Goal: Download file/media

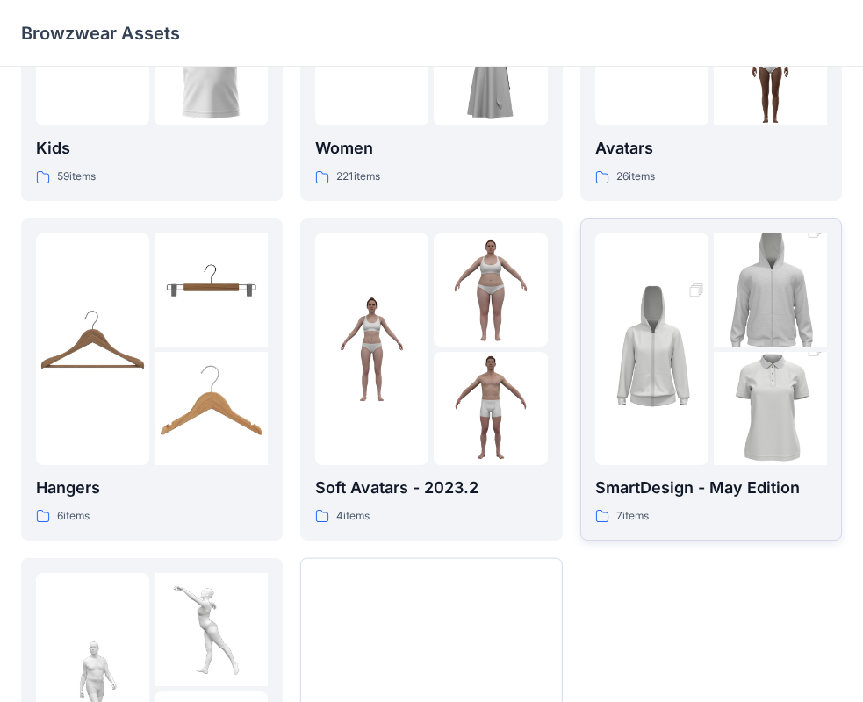
scroll to position [351, 0]
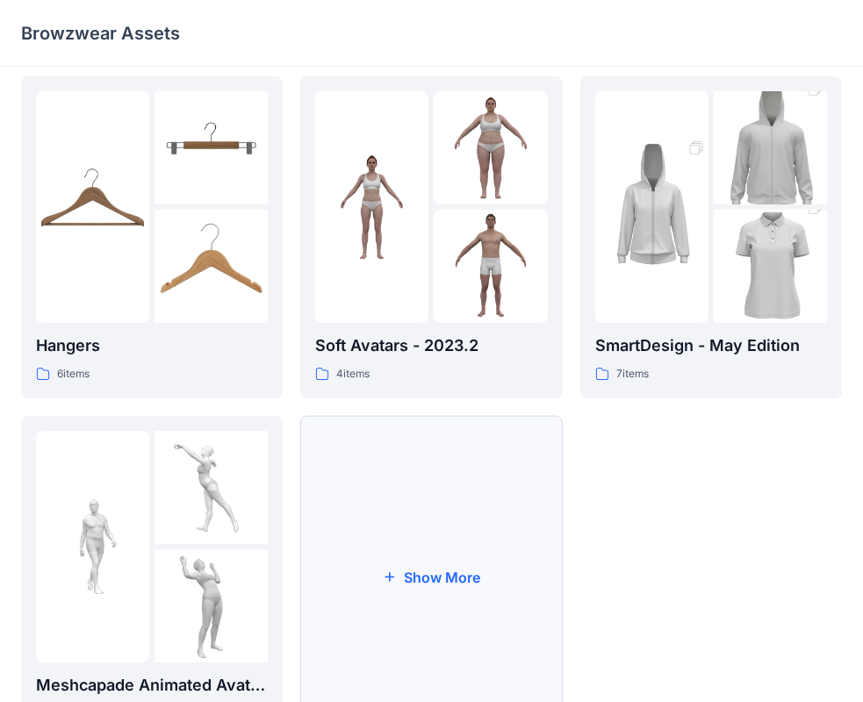
drag, startPoint x: 537, startPoint y: 470, endPoint x: 479, endPoint y: 496, distance: 63.3
click at [484, 496] on button "Show More" at bounding box center [431, 577] width 262 height 322
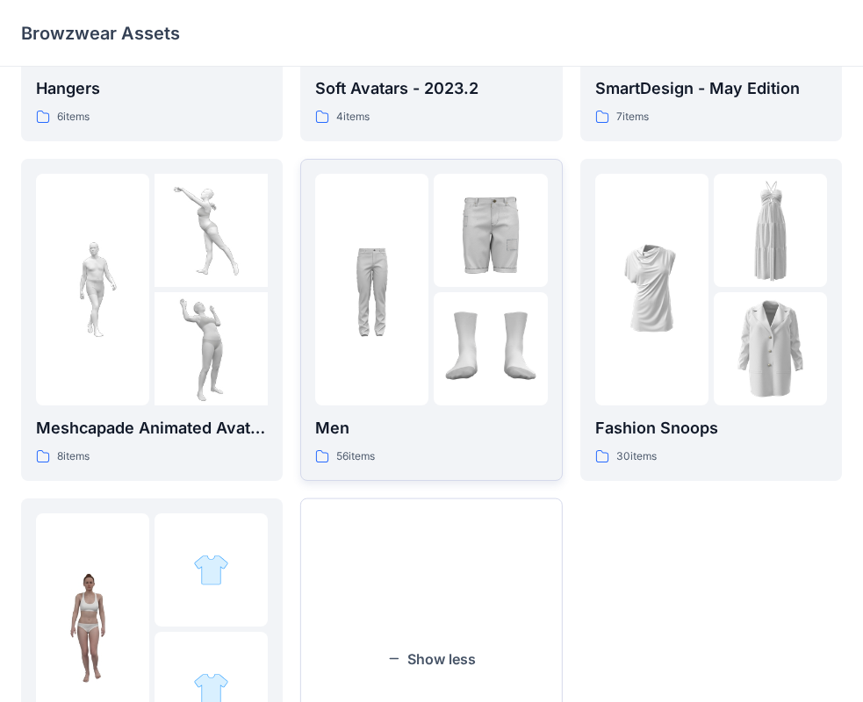
scroll to position [614, 0]
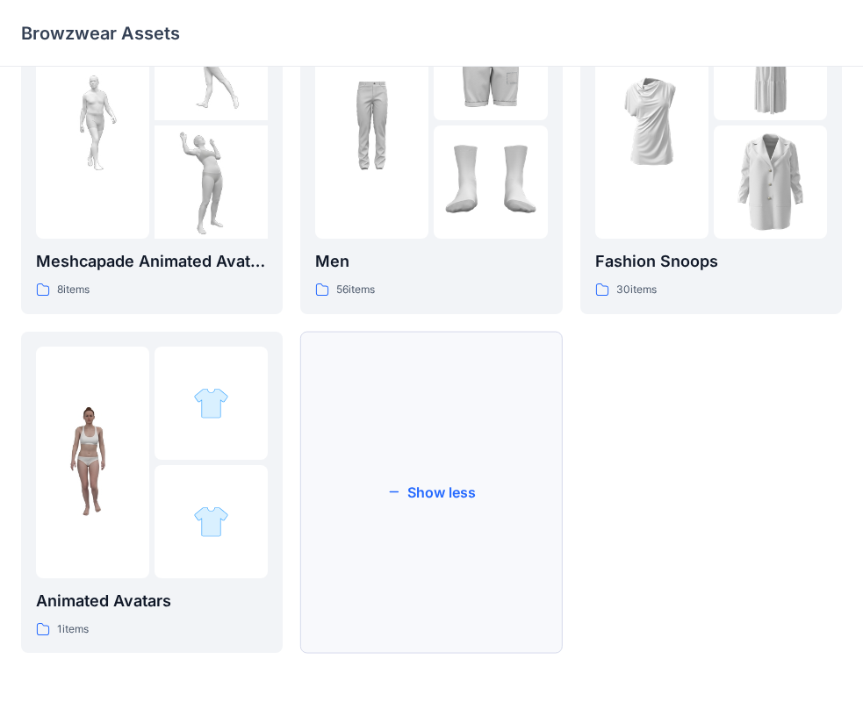
click at [455, 388] on button "Show less" at bounding box center [431, 493] width 262 height 322
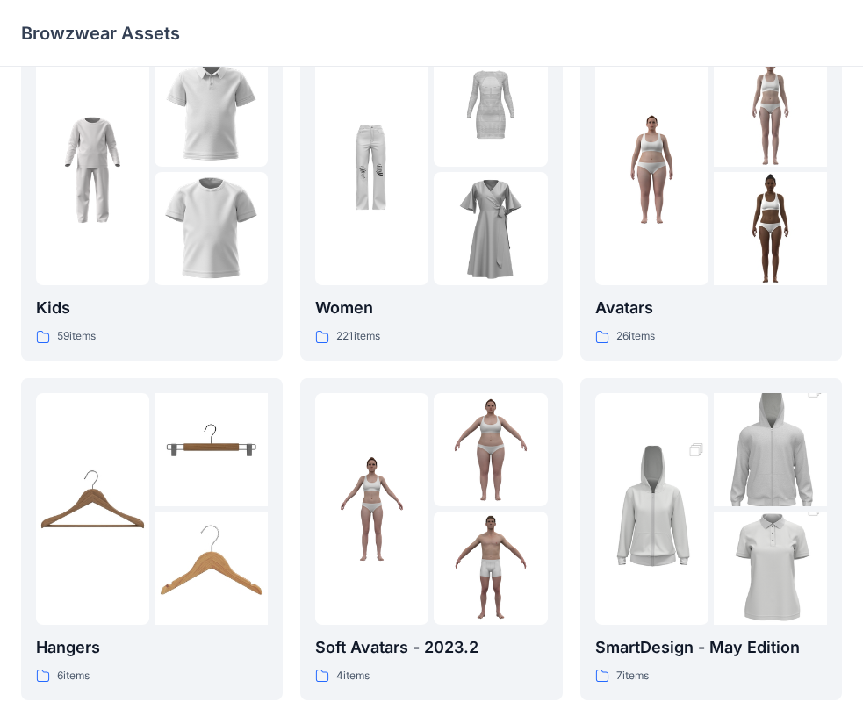
scroll to position [0, 0]
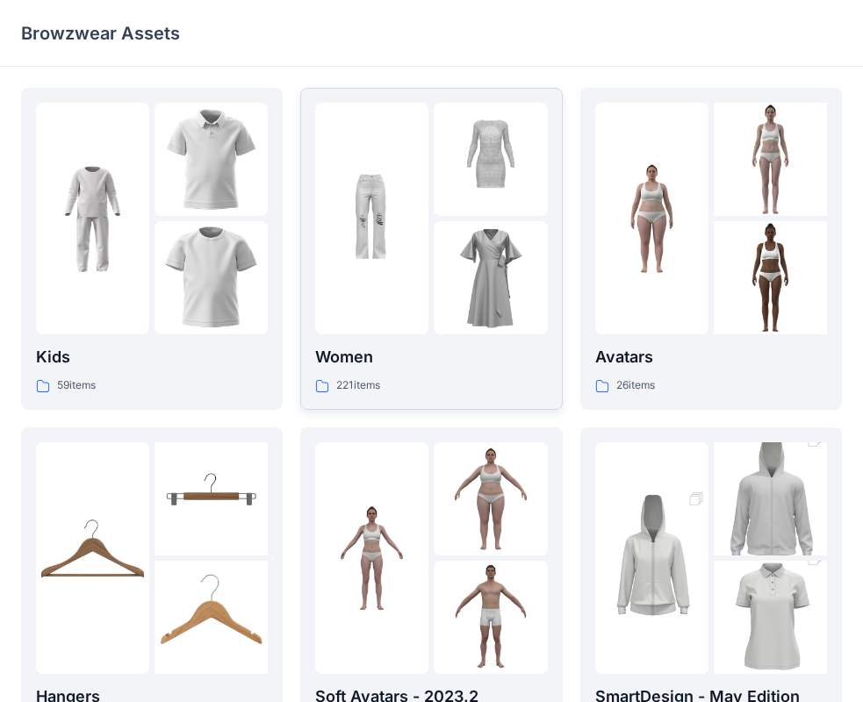
click at [460, 213] on img at bounding box center [490, 159] width 113 height 113
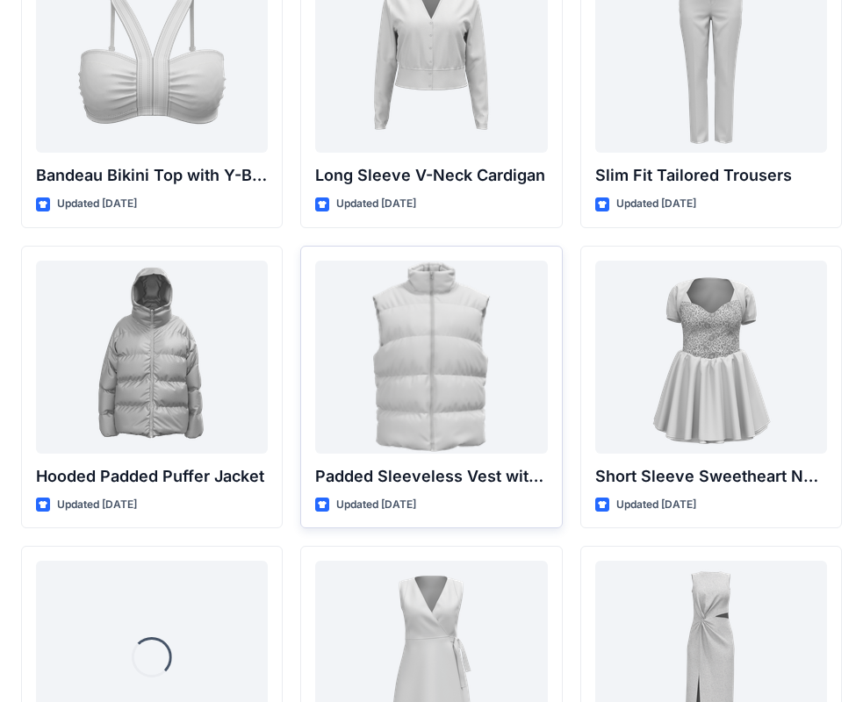
scroll to position [2032, 0]
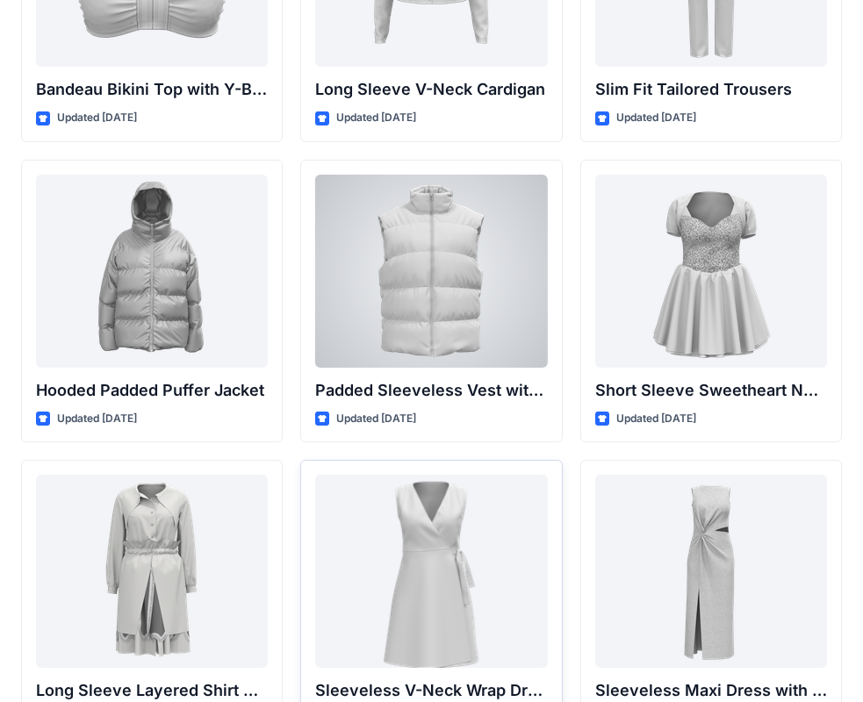
drag, startPoint x: 482, startPoint y: 485, endPoint x: 493, endPoint y: 487, distance: 11.5
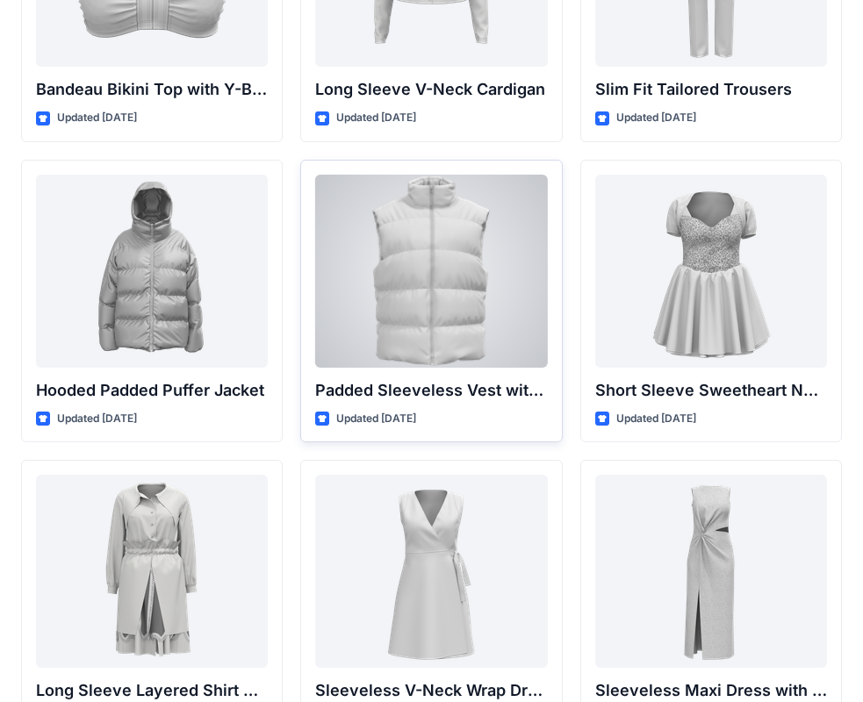
click at [461, 305] on div at bounding box center [431, 271] width 232 height 193
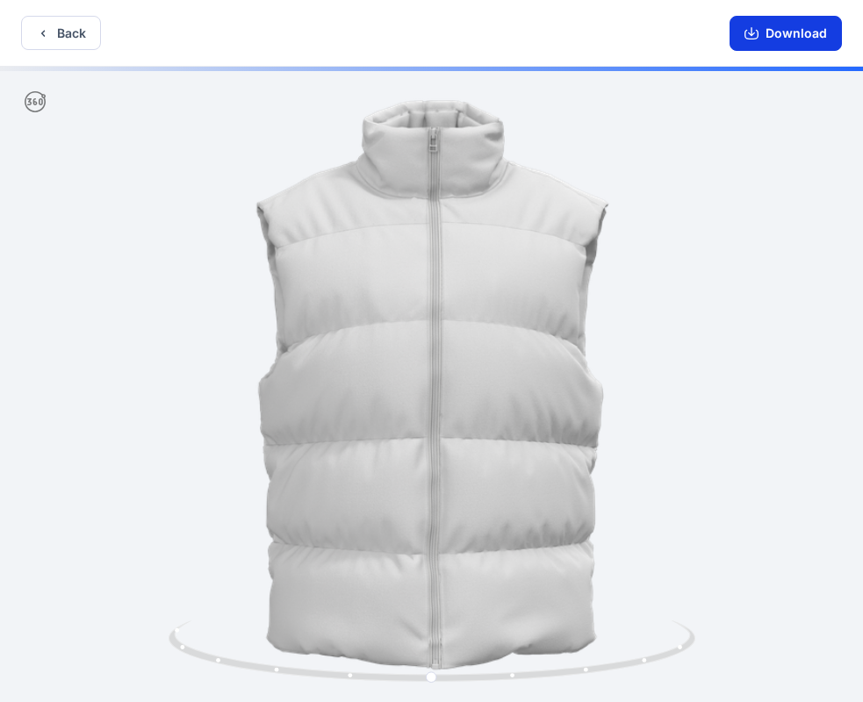
click at [793, 44] on button "Download" at bounding box center [785, 33] width 112 height 35
click at [55, 32] on button "Back" at bounding box center [61, 33] width 80 height 34
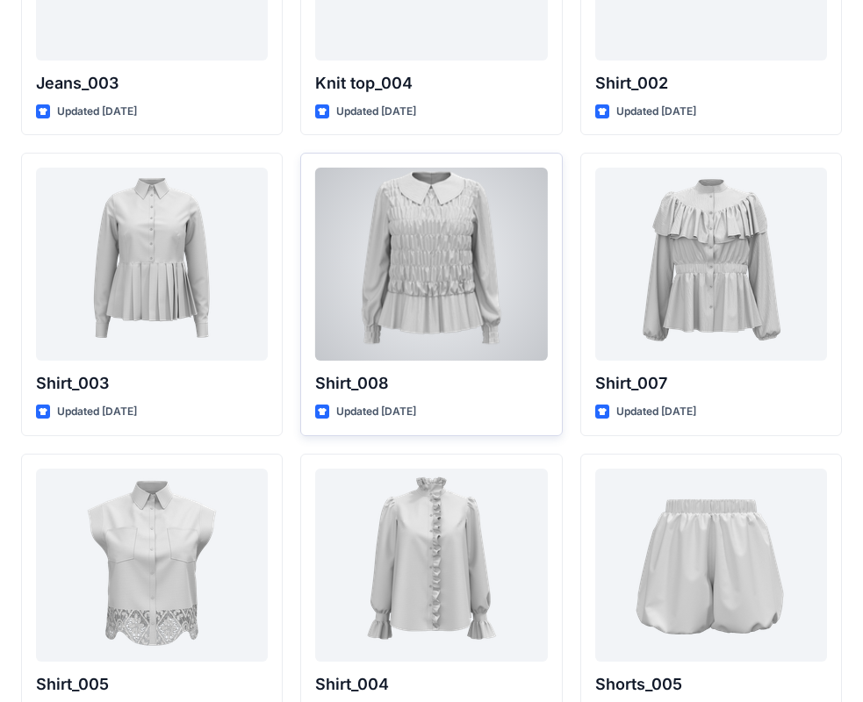
scroll to position [7869, 0]
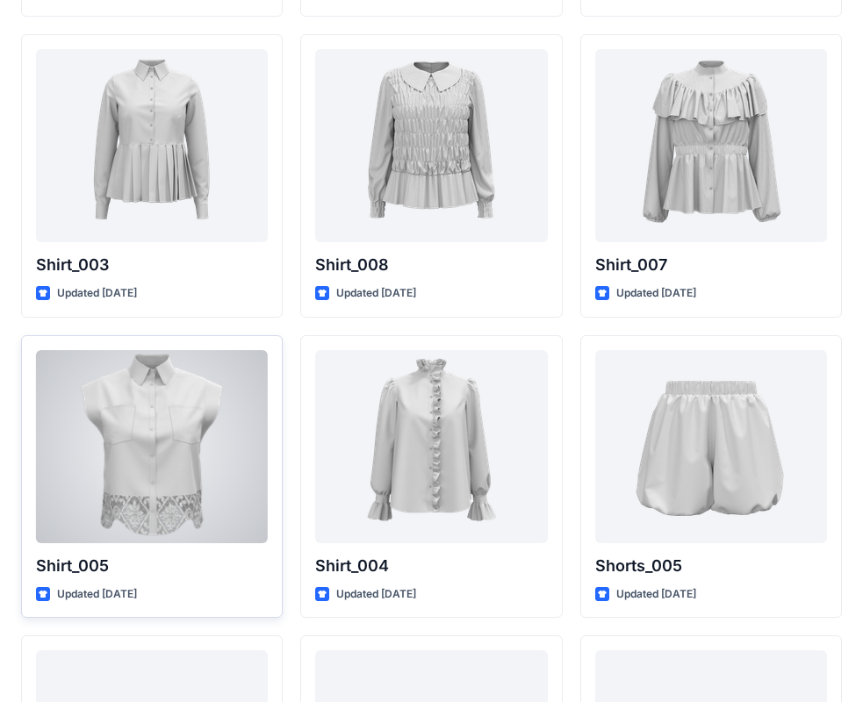
click at [236, 416] on div at bounding box center [152, 446] width 232 height 193
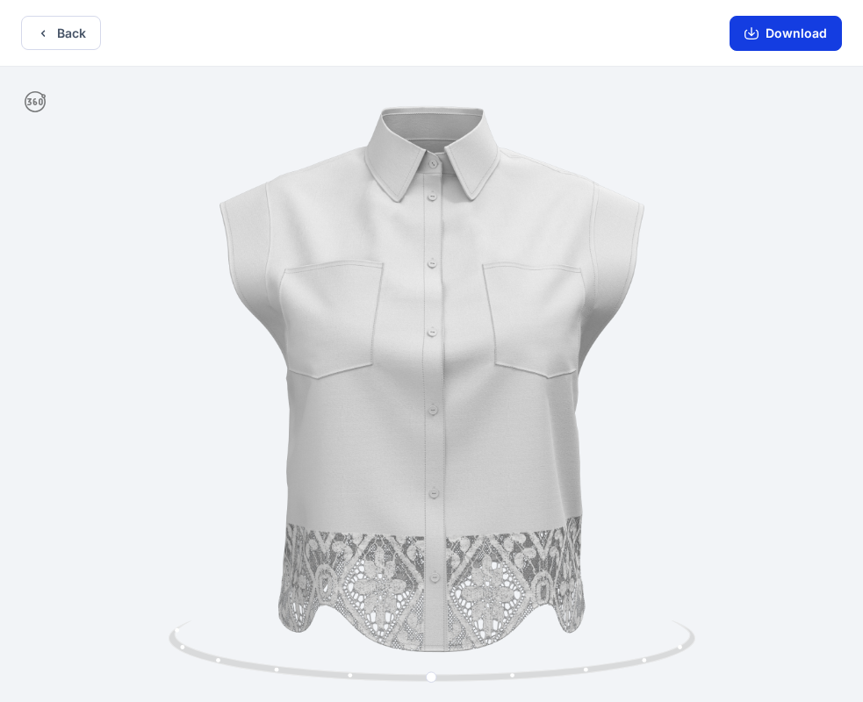
click at [803, 32] on button "Download" at bounding box center [785, 33] width 112 height 35
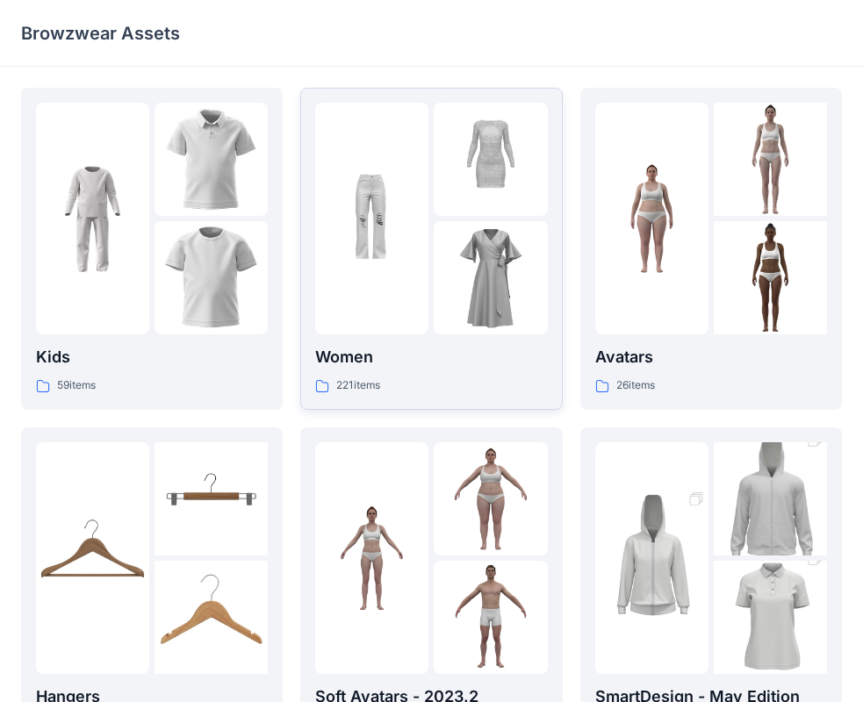
click at [465, 252] on img at bounding box center [490, 277] width 113 height 113
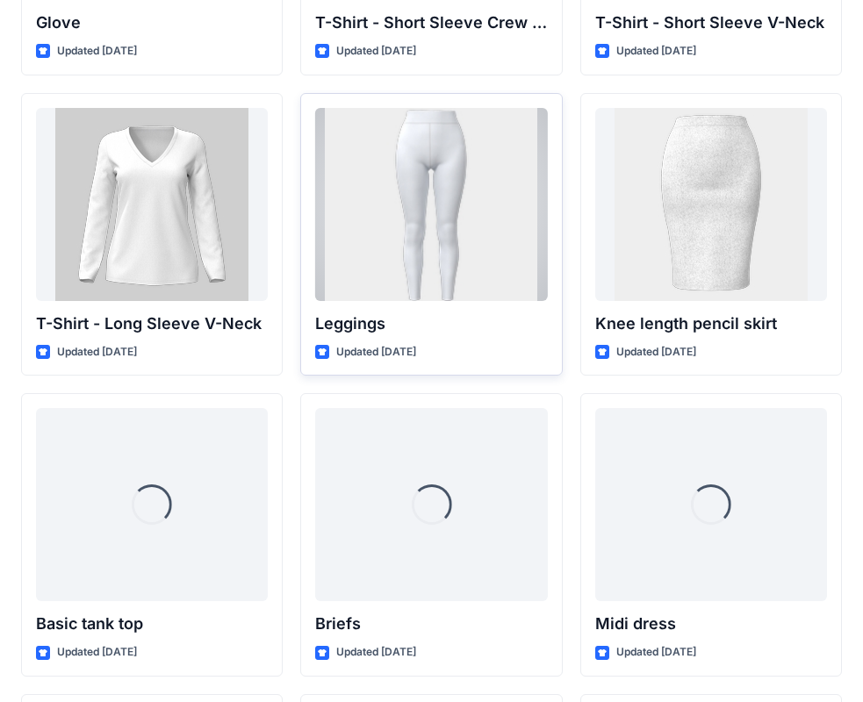
scroll to position [14144, 0]
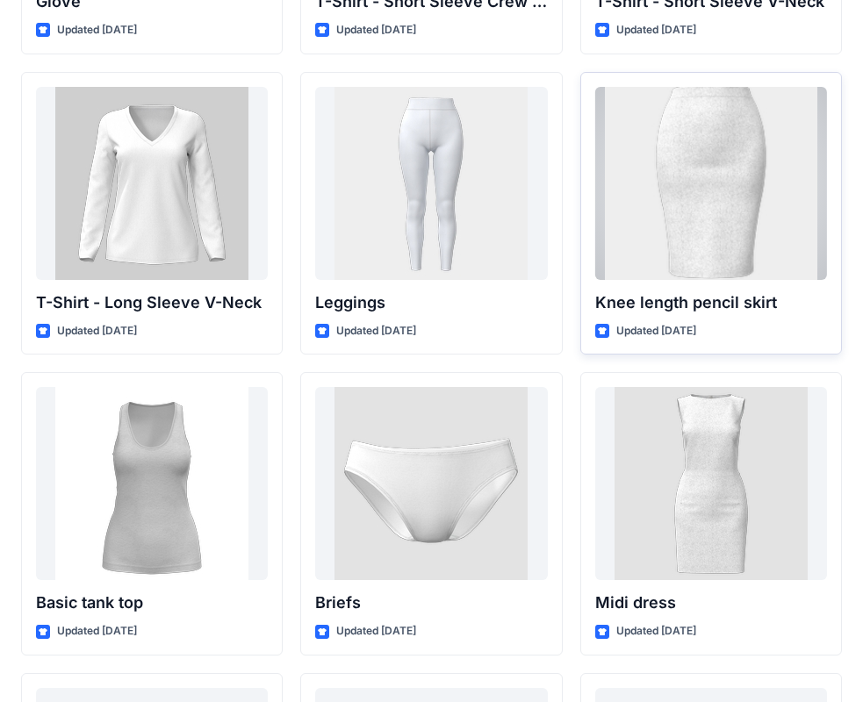
click at [663, 211] on div at bounding box center [711, 183] width 232 height 193
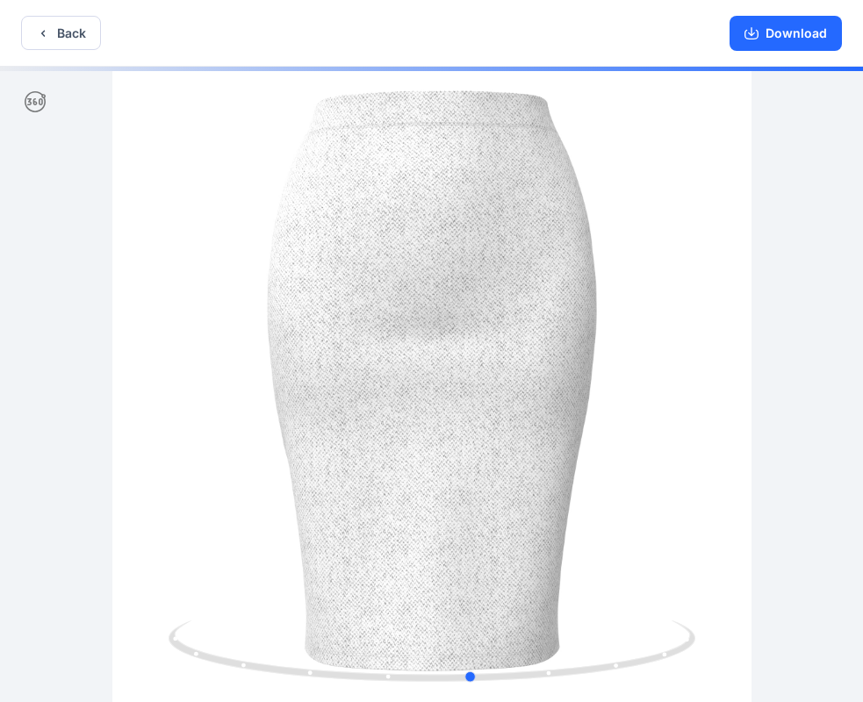
drag, startPoint x: 436, startPoint y: 595, endPoint x: 457, endPoint y: 570, distance: 33.0
click at [459, 570] on div at bounding box center [431, 386] width 863 height 639
